Goal: Task Accomplishment & Management: Use online tool/utility

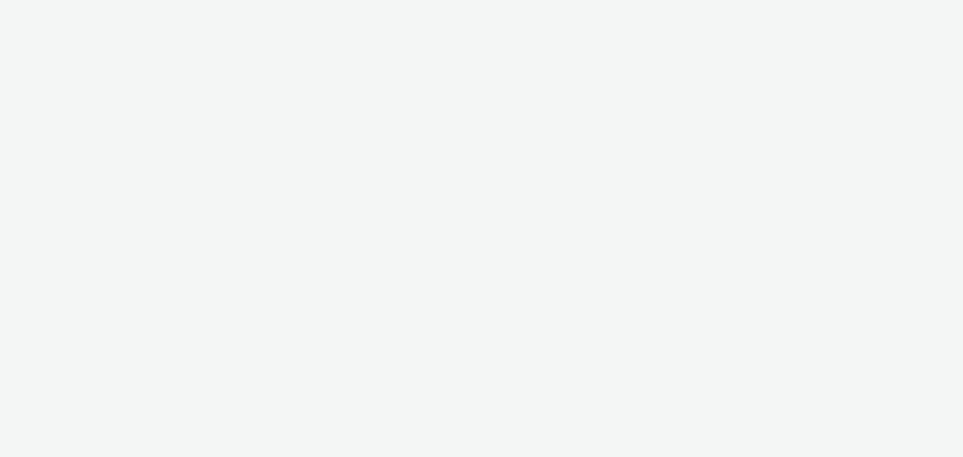
select select "a1548b1e-0fde-418e-992c-2e089afb3761"
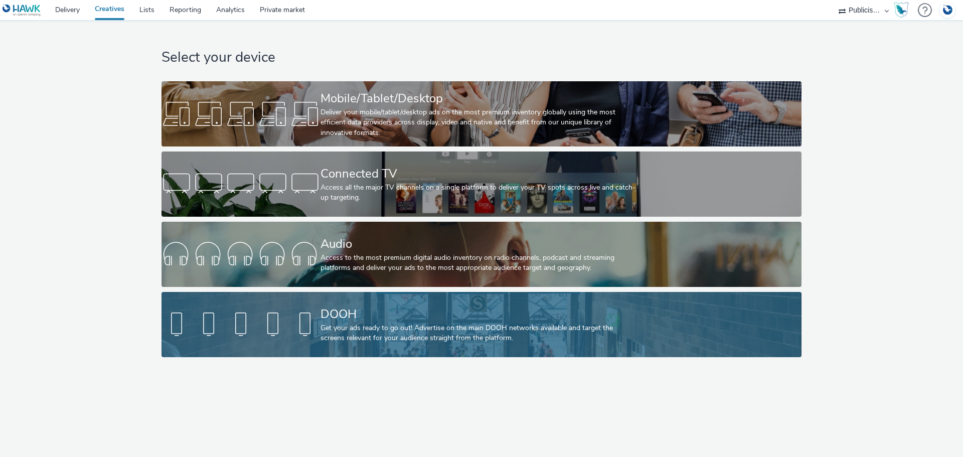
click at [340, 326] on div "Get your ads ready to go out! Advertise on the main DOOH networks available and…" at bounding box center [480, 333] width 318 height 21
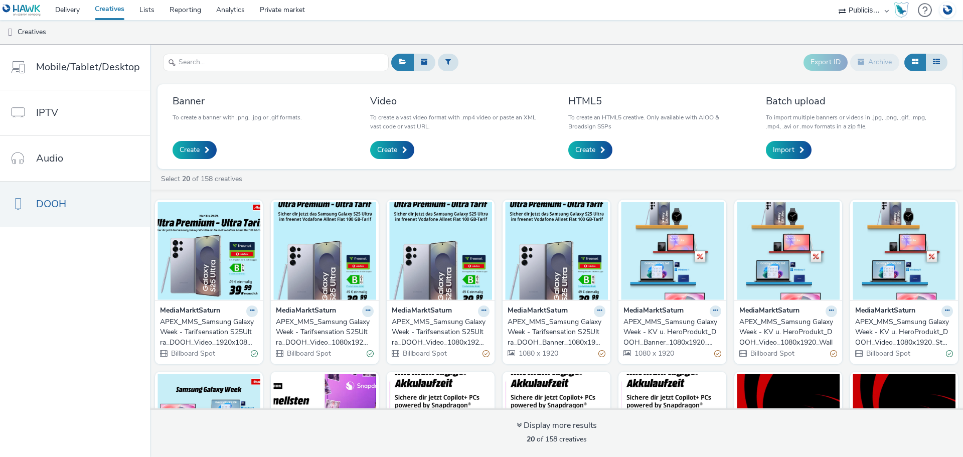
click at [552, 326] on div "APEX_MMS_Samsung Galaxy Week - Tarifsensation S25Ultra_DOOH_Banner_1080x1920_Wa…" at bounding box center [555, 332] width 94 height 31
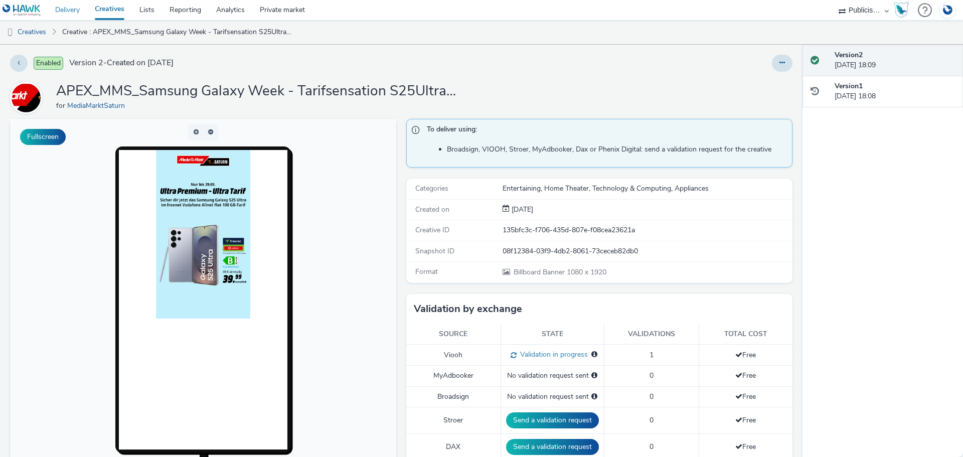
drag, startPoint x: 71, startPoint y: 10, endPoint x: 75, endPoint y: 14, distance: 6.0
click at [71, 10] on link "Delivery" at bounding box center [68, 10] width 40 height 20
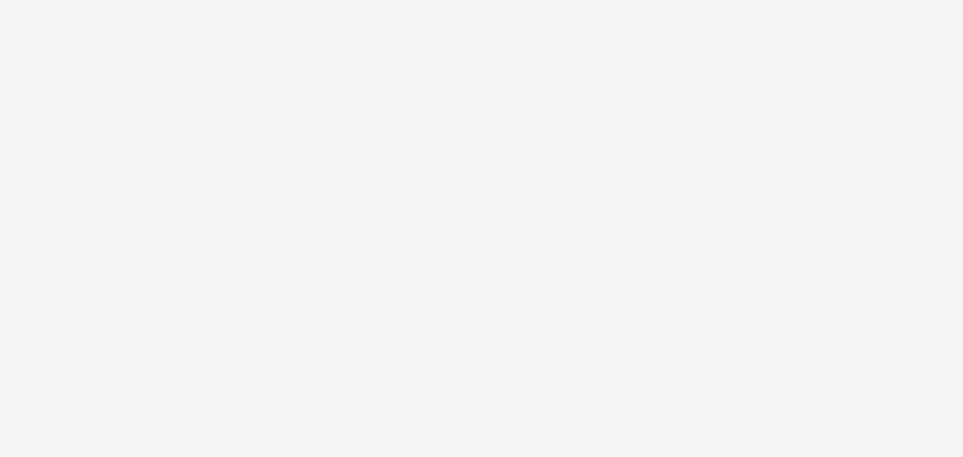
select select "a1548b1e-0fde-418e-992c-2e089afb3761"
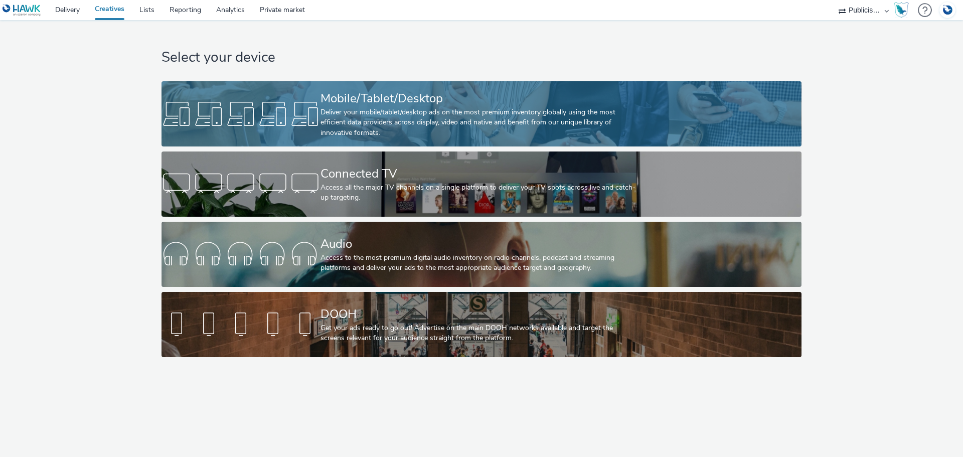
click at [390, 107] on div "Deliver your mobile/tablet/desktop ads on the most premium inventory globally u…" at bounding box center [480, 122] width 318 height 31
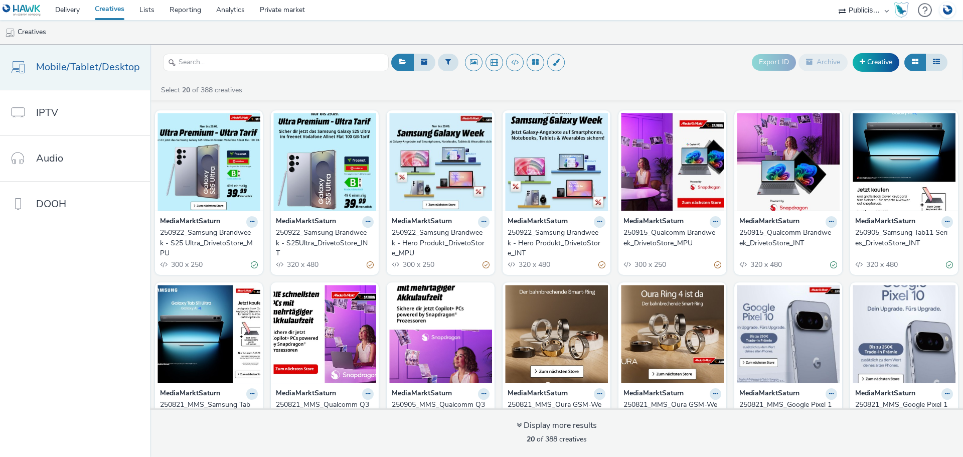
click at [75, 67] on span "Mobile/Tablet/Desktop" at bounding box center [88, 67] width 104 height 15
click at [77, 9] on link "Delivery" at bounding box center [68, 10] width 40 height 20
